Goal: Communication & Community: Answer question/provide support

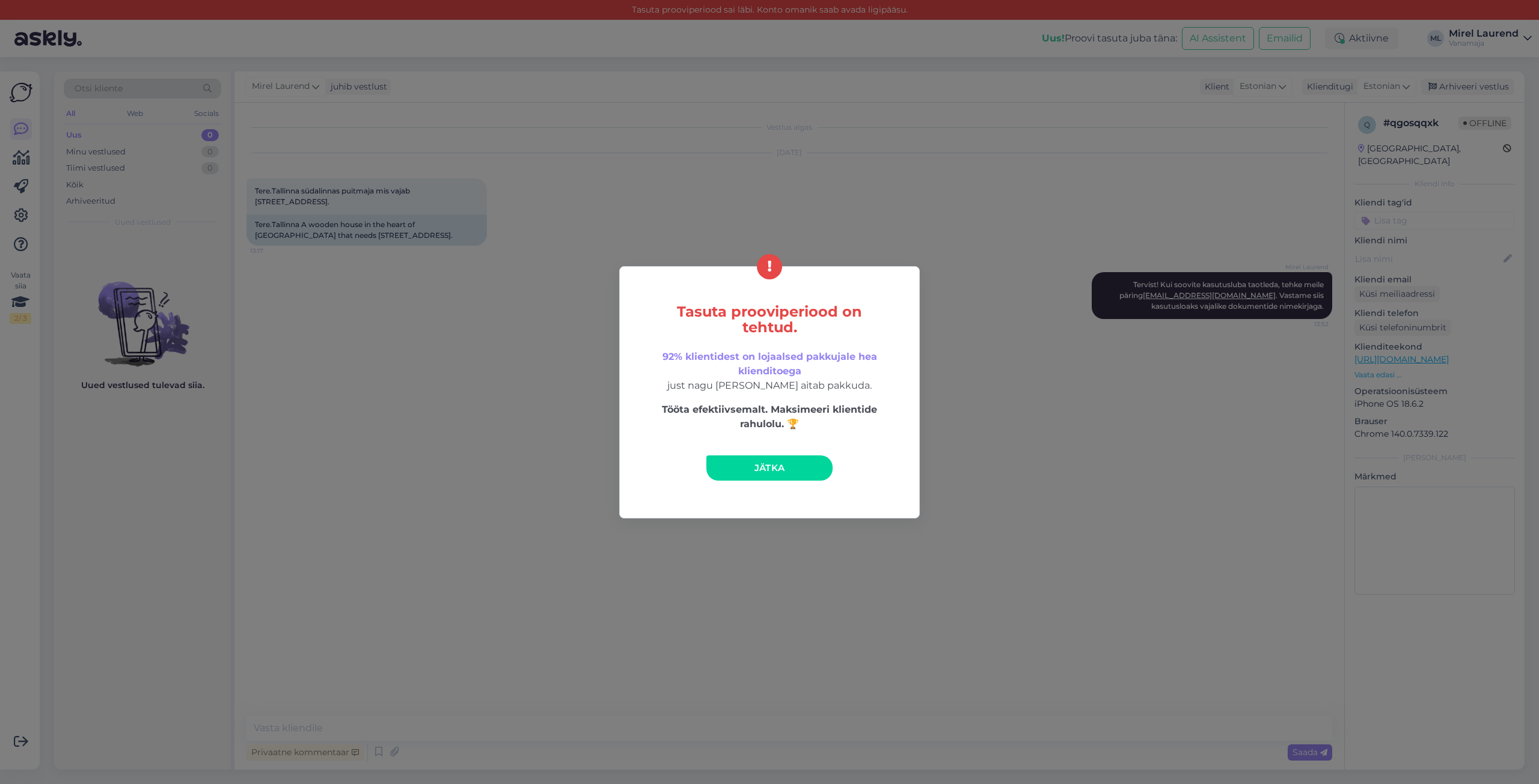
click at [741, 465] on link "Jätka" at bounding box center [770, 468] width 126 height 25
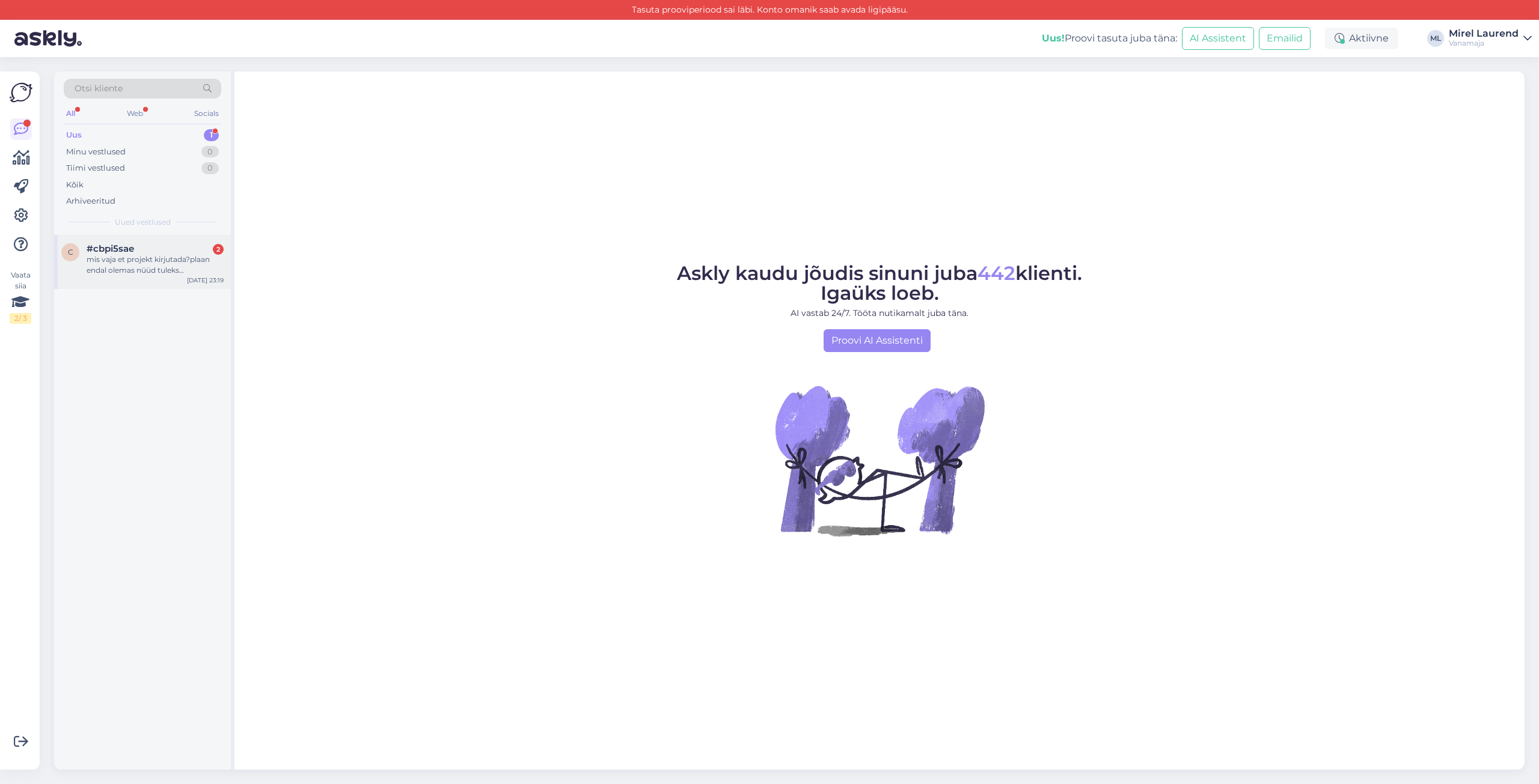
click at [178, 280] on div "c #cbpi5sae 2 mis vaja et projekt kirjutada?plaan endal olemas nüüd tuleks prog…" at bounding box center [142, 262] width 176 height 54
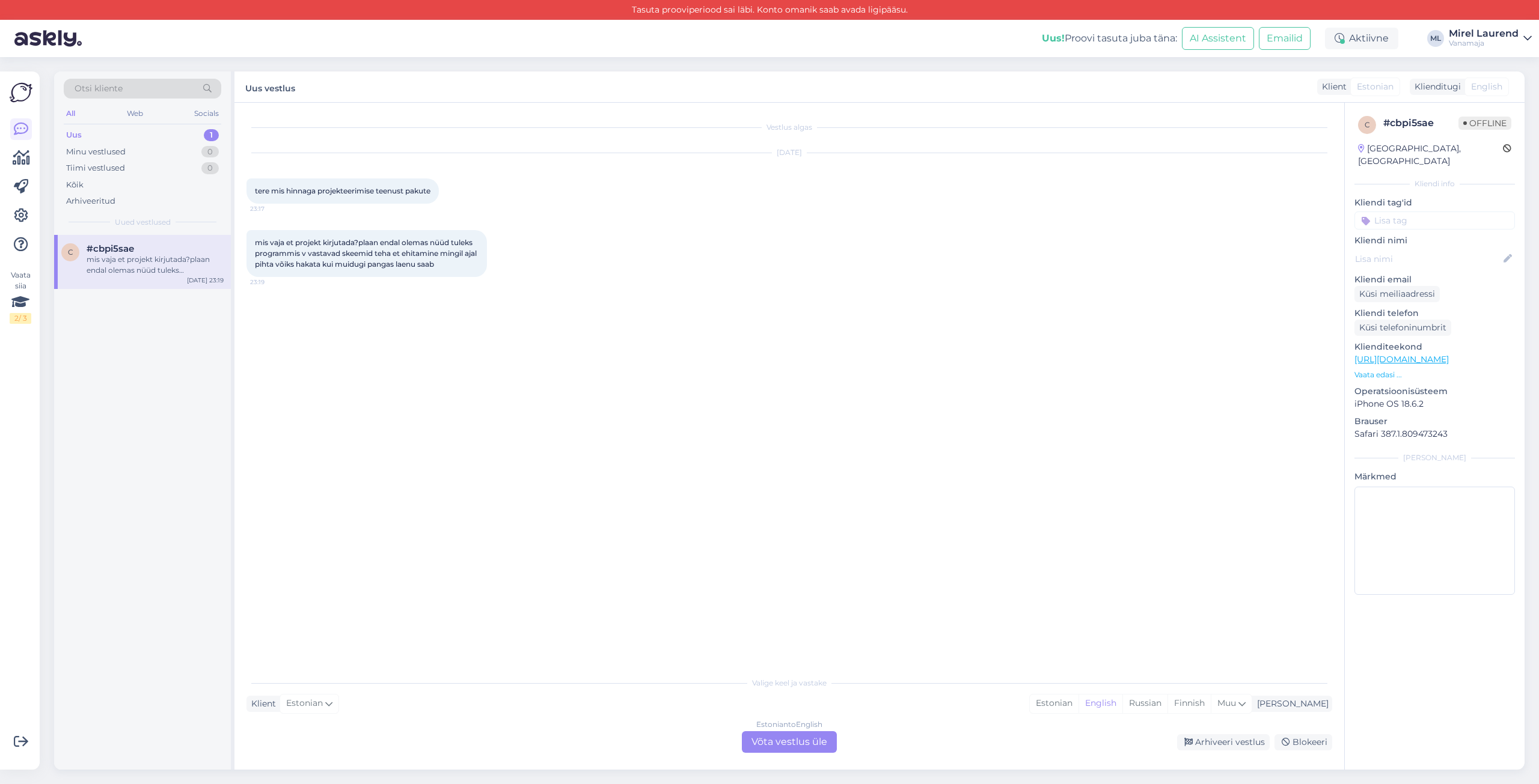
click at [586, 522] on div "Vestlus algas [DATE] tere mis hinnaga projekteerimise teenust pakute 23:17 mis …" at bounding box center [794, 387] width 1096 height 545
click at [800, 743] on div "Estonian to English Võta vestlus üle" at bounding box center [790, 742] width 95 height 21
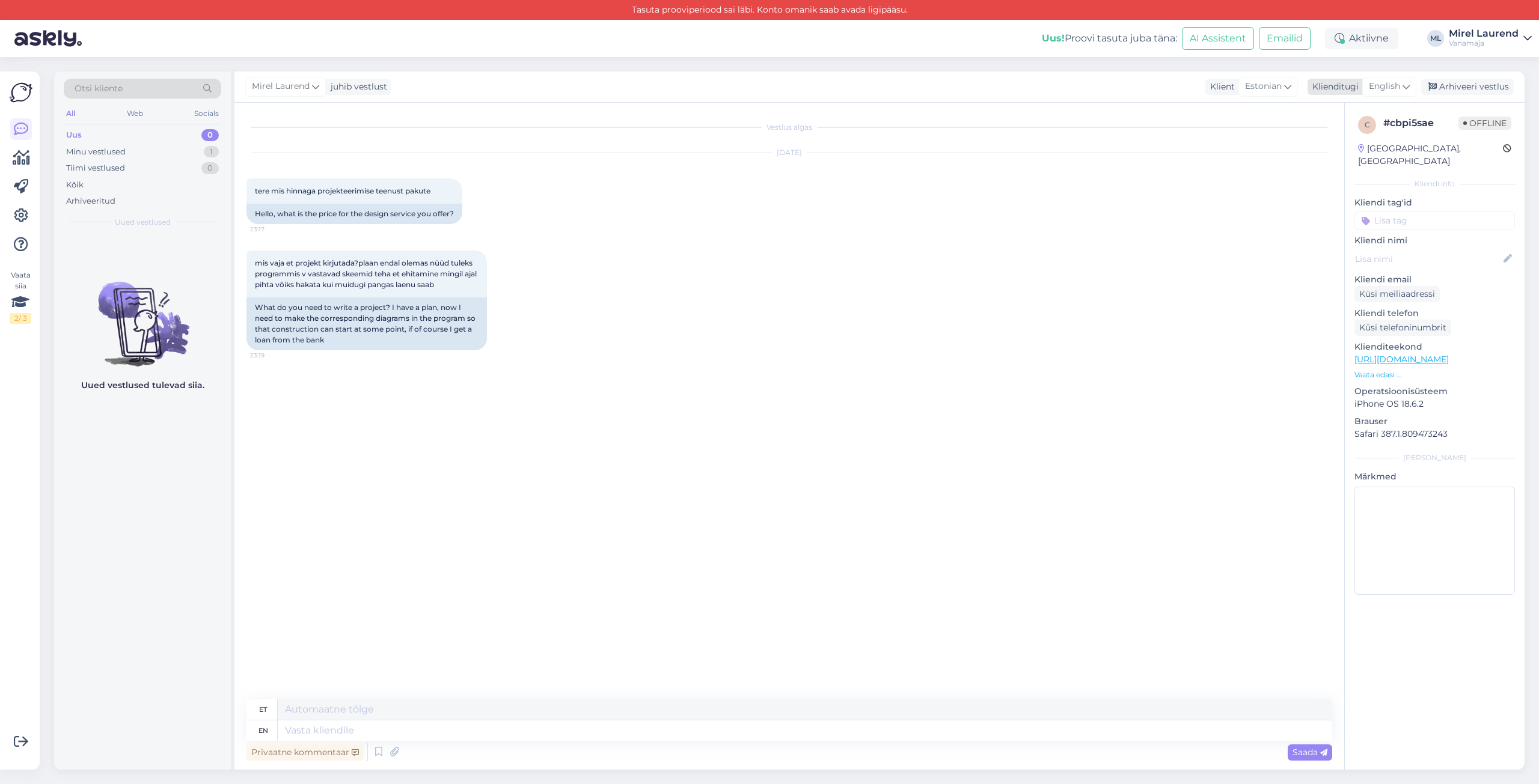
click at [1388, 81] on span "English" at bounding box center [1384, 87] width 32 height 13
click at [1364, 158] on link "Estonian" at bounding box center [1362, 154] width 132 height 19
click at [560, 724] on textarea at bounding box center [789, 728] width 1085 height 25
paste textarea "Tervist! Projekti hind sõltub suuresti soovitud ehitustöödest. Hinnapakkumiseks…"
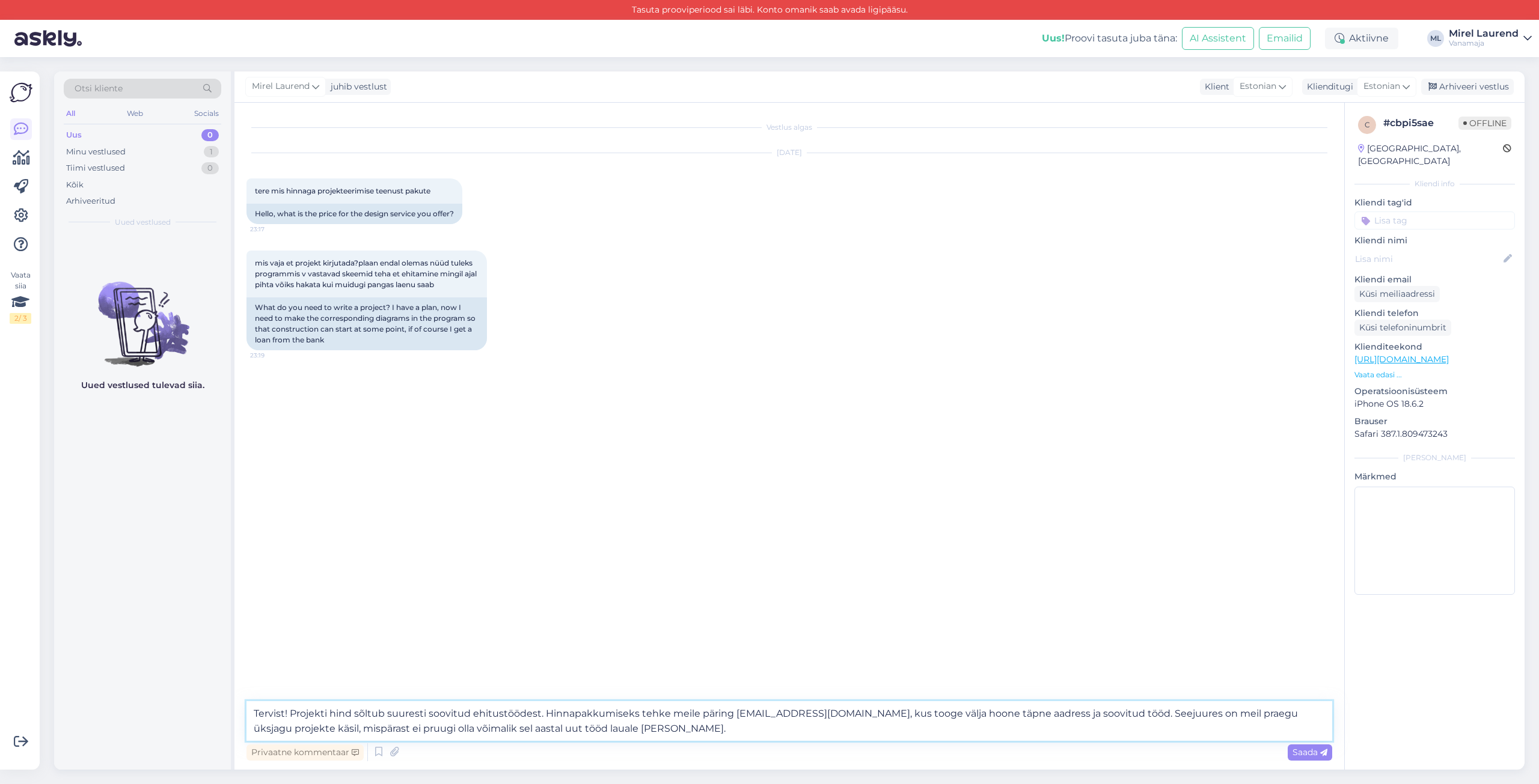
drag, startPoint x: 560, startPoint y: 724, endPoint x: 841, endPoint y: 736, distance: 281.3
click at [841, 736] on textarea "Tervist! Projekti hind sõltub suuresti soovitud ehitustöödest. Hinnapakkumiseks…" at bounding box center [789, 721] width 1085 height 40
type textarea "Tervist! Projekti hind sõltub suuresti soovitud ehitustöödest. Hinnapakkumiseks…"
click at [1320, 753] on icon at bounding box center [1324, 752] width 7 height 7
